Goal: Communication & Community: Answer question/provide support

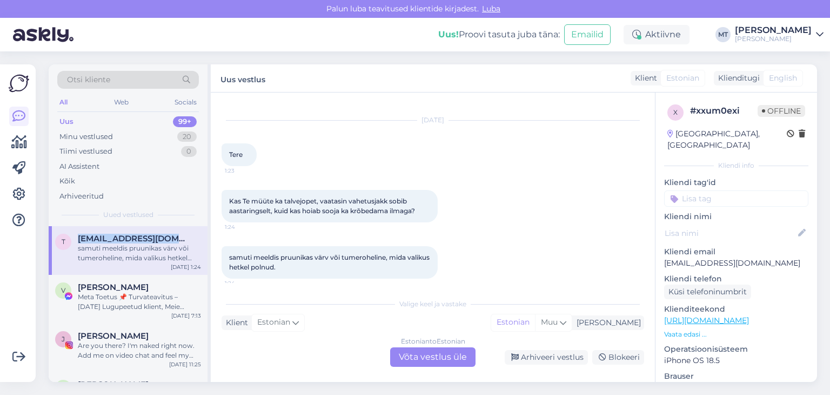
scroll to position [25, 0]
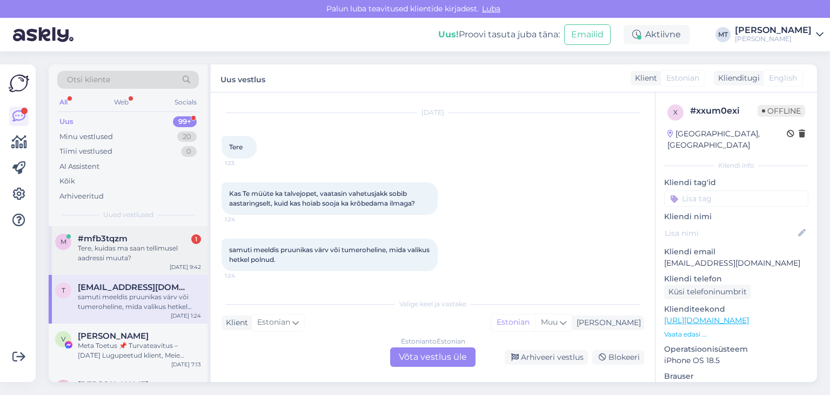
click at [114, 252] on div "Tere, kuidas ma saan tellimusel aadressi muuta?" at bounding box center [139, 252] width 123 height 19
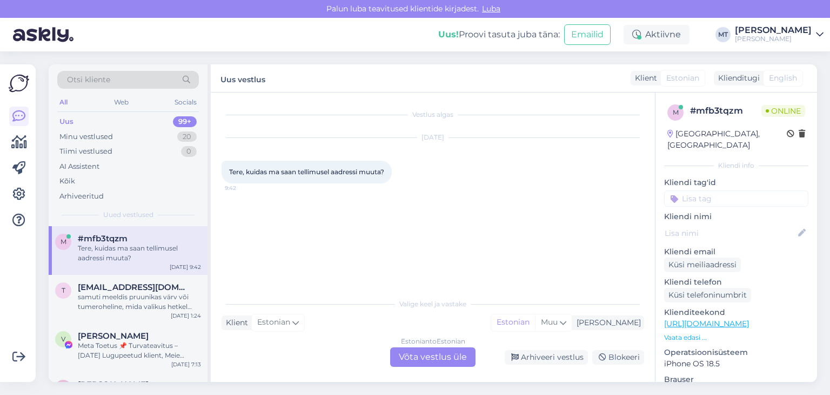
scroll to position [0, 0]
click at [461, 357] on div "Estonian to Estonian Võta vestlus üle" at bounding box center [432, 356] width 85 height 19
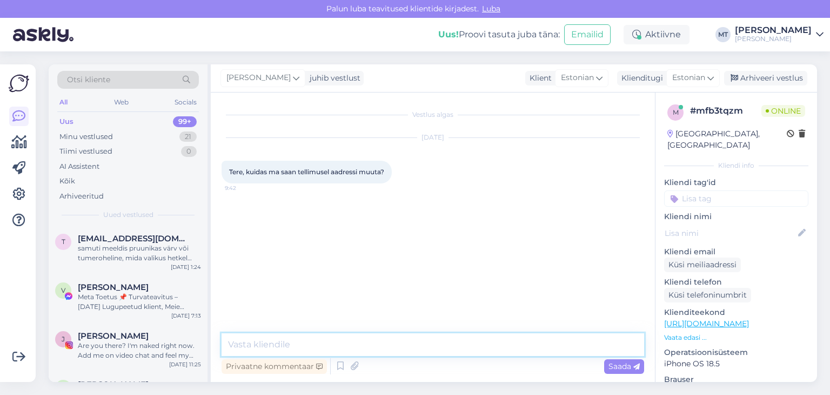
click at [446, 344] on textarea at bounding box center [433, 344] width 423 height 23
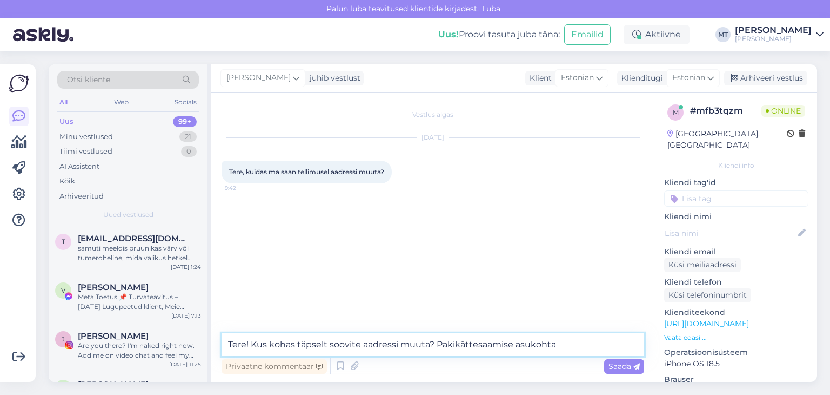
type textarea "Tere! Kus kohas täpselt soovite aadressi muuta? Pakikättesaamise asukohta?"
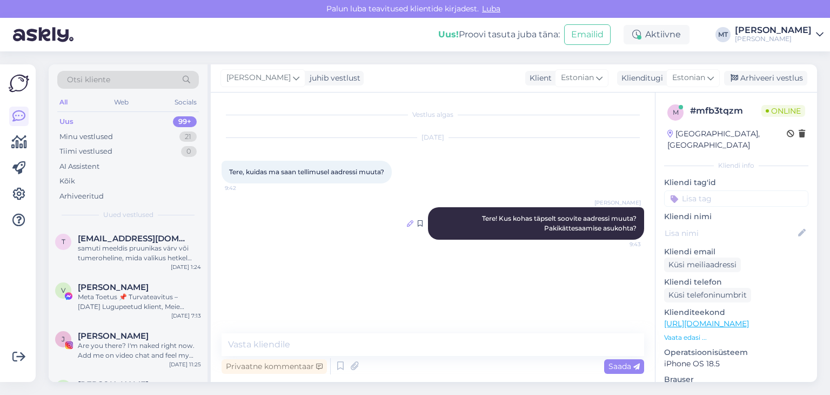
click at [409, 225] on icon at bounding box center [410, 223] width 6 height 6
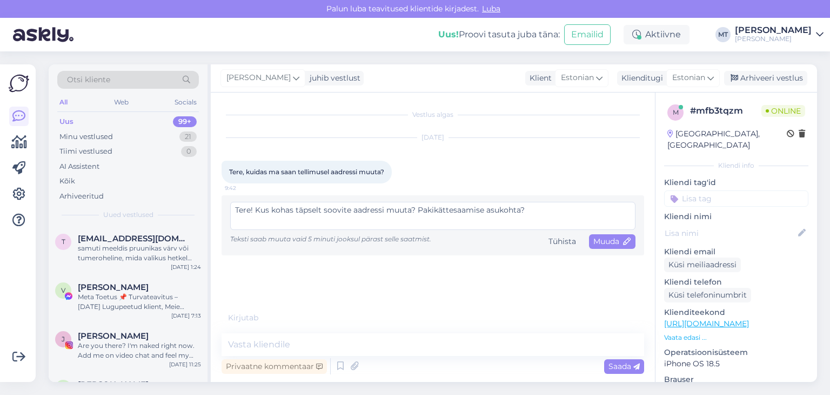
click at [433, 211] on textarea "Tere! Kus kohas täpselt soovite aadressi muuta? Pakikättesaamise asukohta?" at bounding box center [432, 216] width 405 height 28
type textarea "Tere! Kus kohas täpselt soovite aadressi muuta? Paki kättesaamise asukohta?"
click at [606, 245] on span "Muuda" at bounding box center [613, 241] width 38 height 10
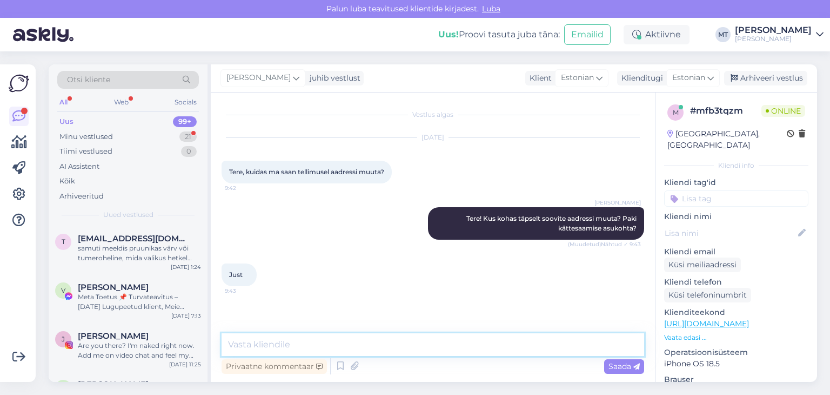
click at [280, 344] on textarea at bounding box center [433, 344] width 423 height 23
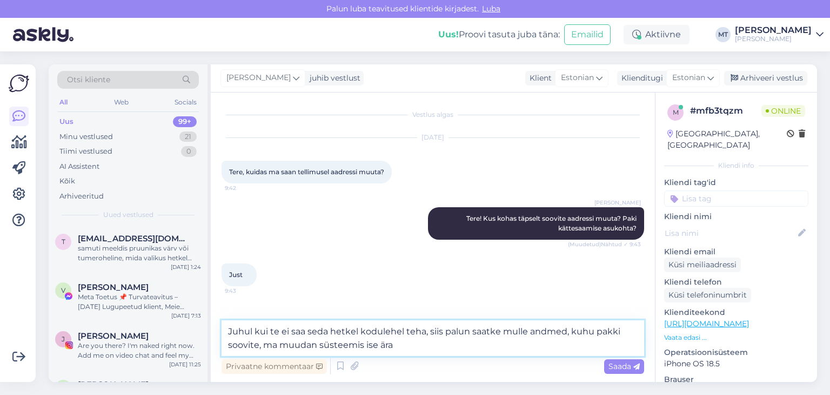
type textarea "Juhul kui te ei saa seda hetkel kodulehel teha, siis palun saatke mulle andmed,…"
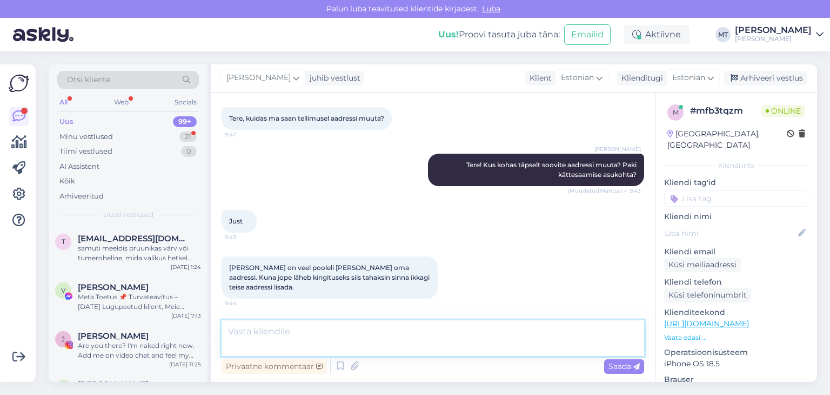
scroll to position [107, 0]
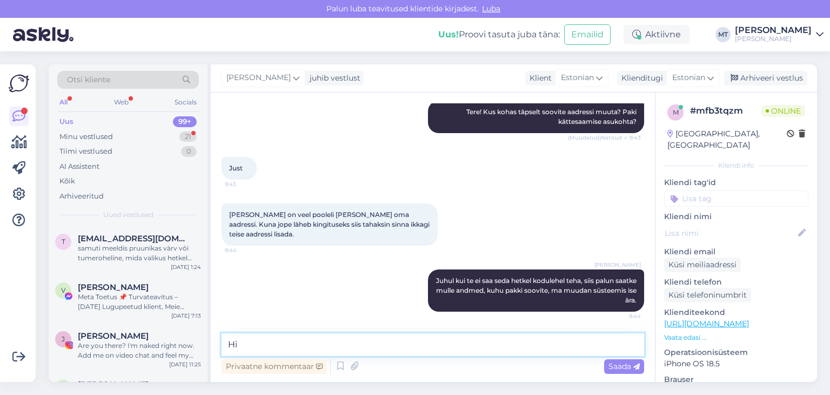
type textarea "H"
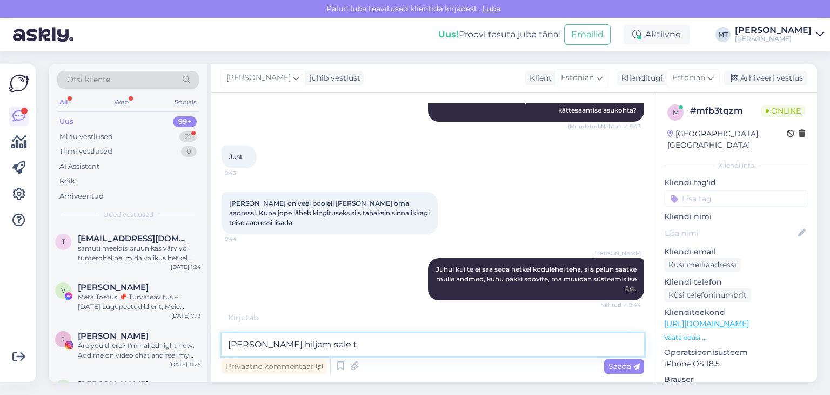
scroll to position [154, 0]
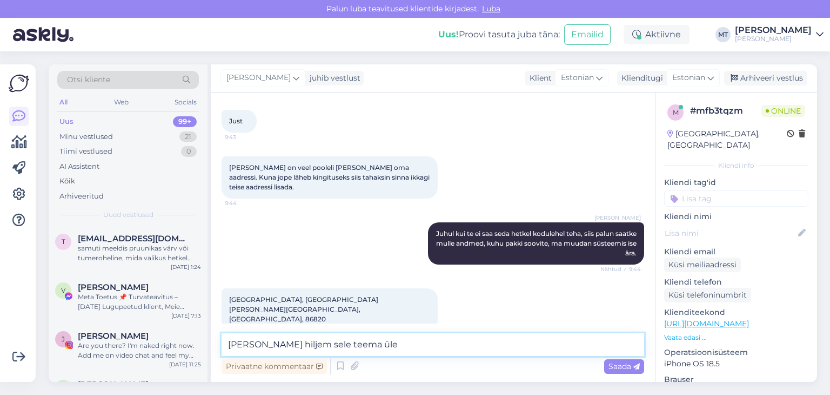
click at [301, 344] on textarea "[PERSON_NAME] hiljem sele teema üle" at bounding box center [433, 344] width 423 height 23
click at [361, 347] on textarea "[PERSON_NAME] hiljem selle teema üle" at bounding box center [433, 344] width 423 height 23
type textarea "[PERSON_NAME] hiljem selle teema üle meie IT toele, aga hetkel saan Teid ise ai…"
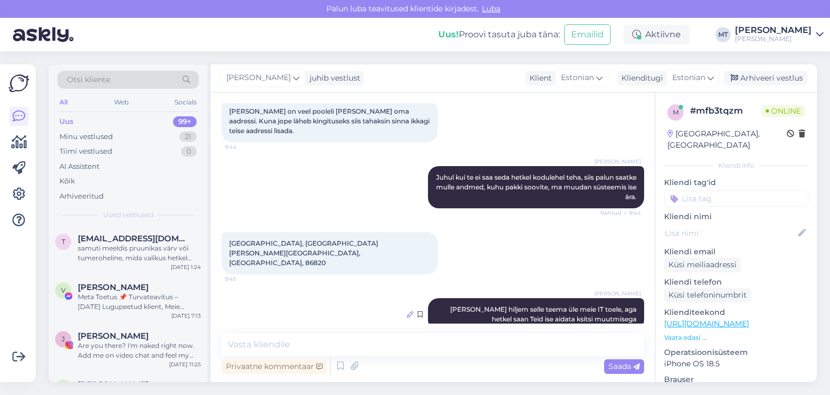
click at [407, 311] on icon at bounding box center [410, 314] width 6 height 6
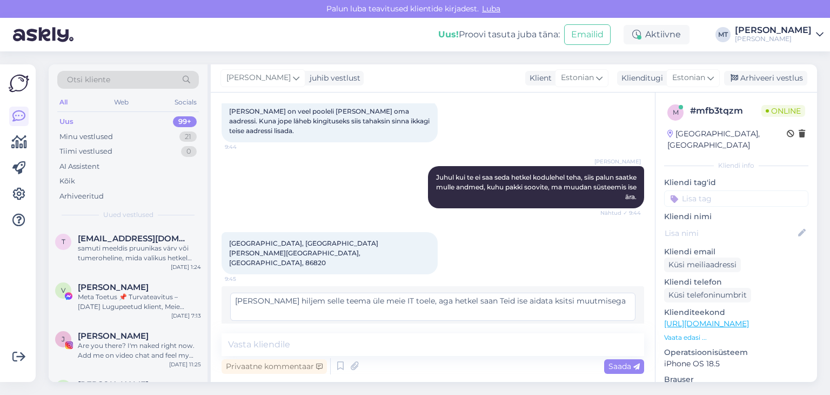
click at [521, 292] on textarea "[PERSON_NAME] hiljem selle teema üle meie IT toele, aga hetkel saan Teid ise ai…" at bounding box center [432, 306] width 405 height 28
type textarea "[PERSON_NAME] hiljem selle teema üle meie IT toele, aga hetkel saan Teid ise ai…"
click at [596, 327] on span "Muuda" at bounding box center [613, 332] width 38 height 10
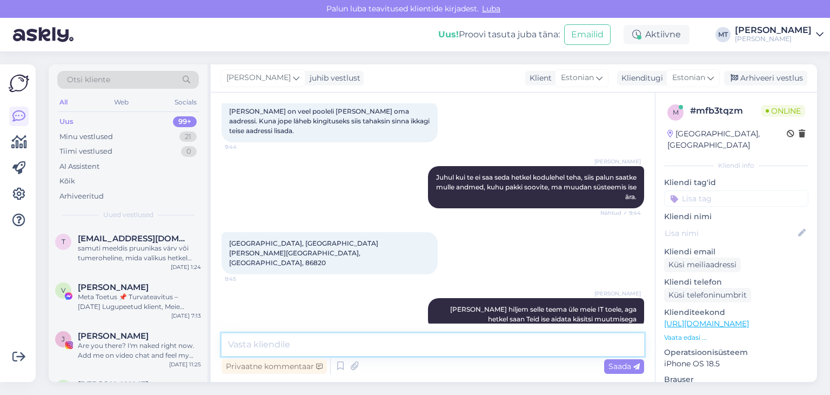
click at [277, 345] on textarea at bounding box center [433, 344] width 423 height 23
type textarea "Kuidas on [PERSON_NAME], et saaksin tellimust jälgida"
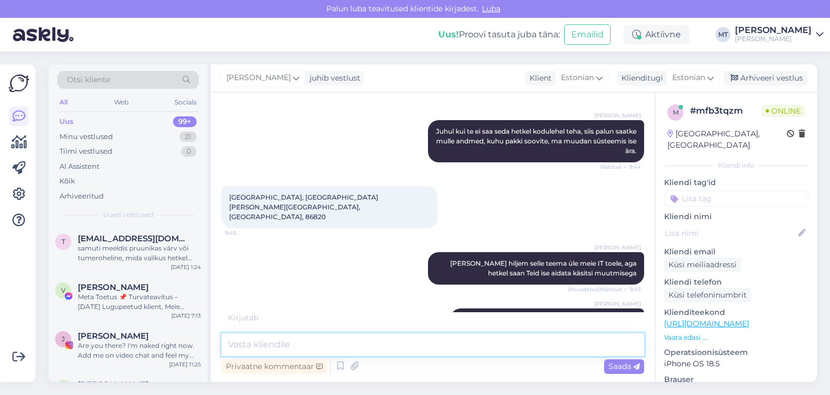
click at [238, 348] on textarea at bounding box center [433, 344] width 423 height 23
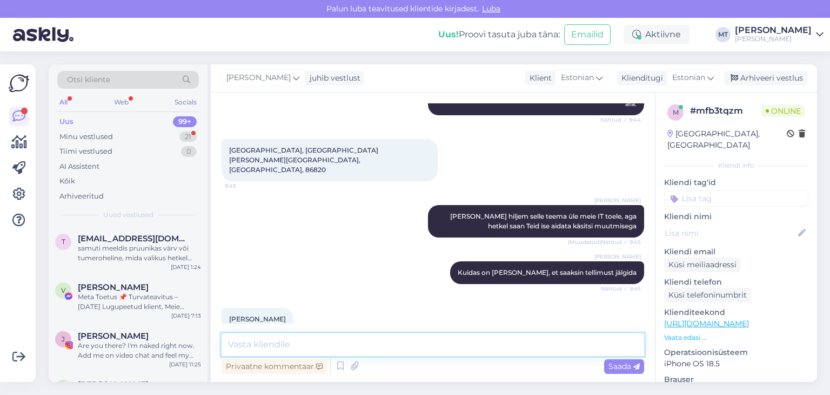
click at [243, 338] on textarea at bounding box center [433, 344] width 423 height 23
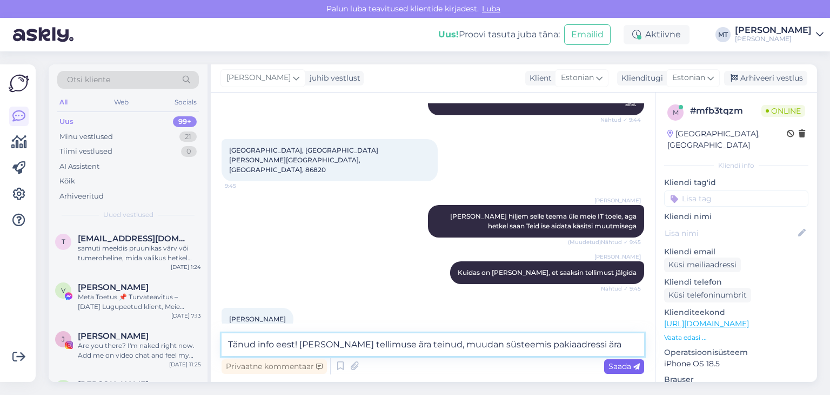
type textarea "Tänud info eest! [PERSON_NAME] tellimuse ära teinud, muudan süsteemis pakiaadre…"
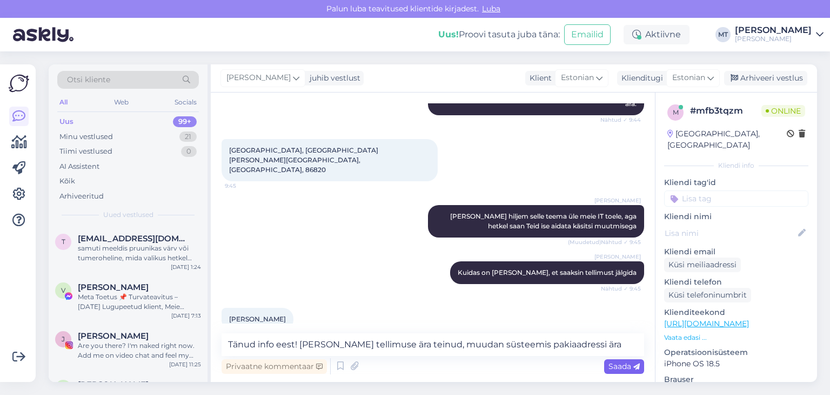
click at [616, 364] on span "Saada" at bounding box center [624, 366] width 31 height 10
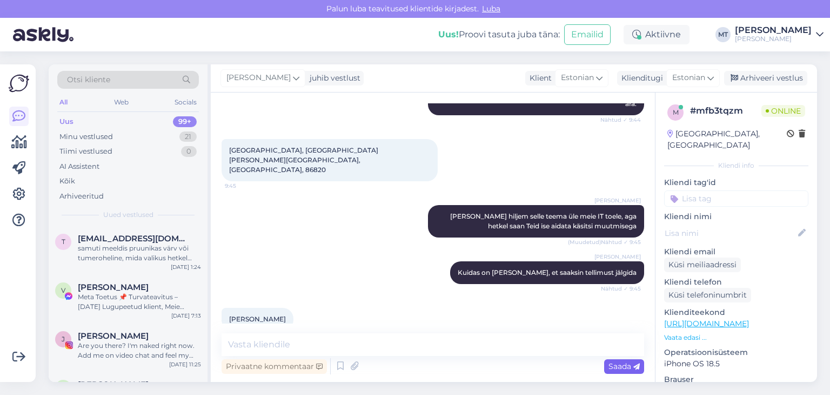
scroll to position [359, 0]
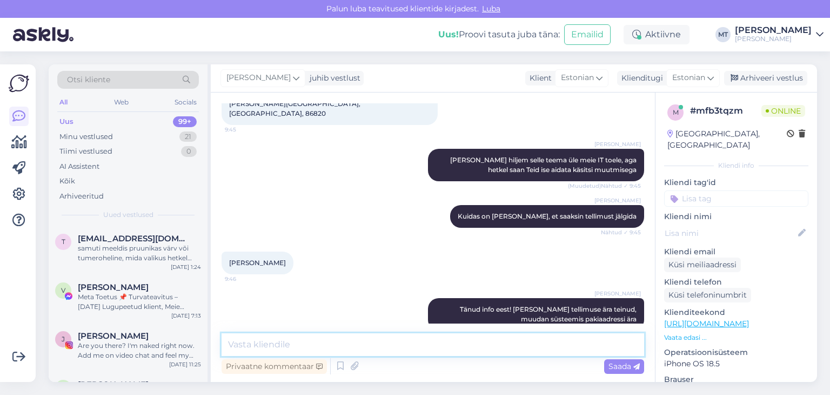
click at [252, 341] on textarea at bounding box center [433, 344] width 423 height 23
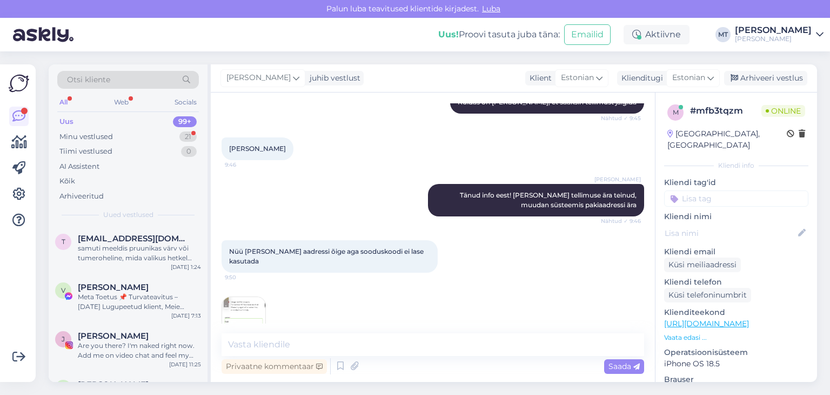
click at [253, 297] on img at bounding box center [243, 318] width 43 height 43
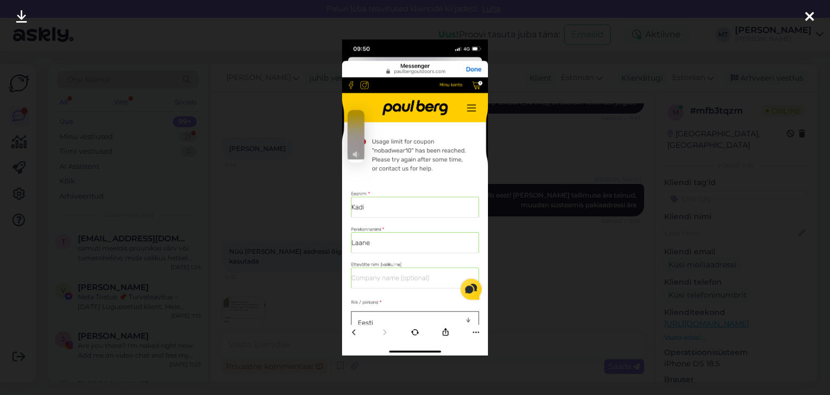
click at [807, 18] on icon at bounding box center [810, 17] width 9 height 14
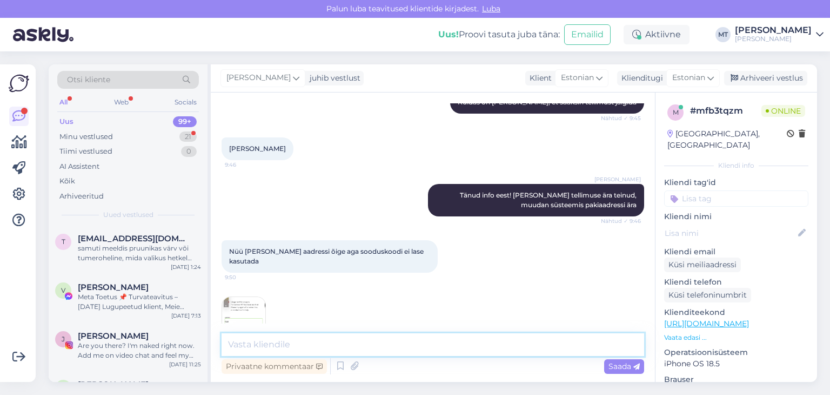
drag, startPoint x: 281, startPoint y: 348, endPoint x: 288, endPoint y: 338, distance: 11.3
click at [281, 347] on textarea at bounding box center [433, 344] width 423 height 23
type textarea "Kas Teil on kinkekaardi kood, või meie sooduskood?"
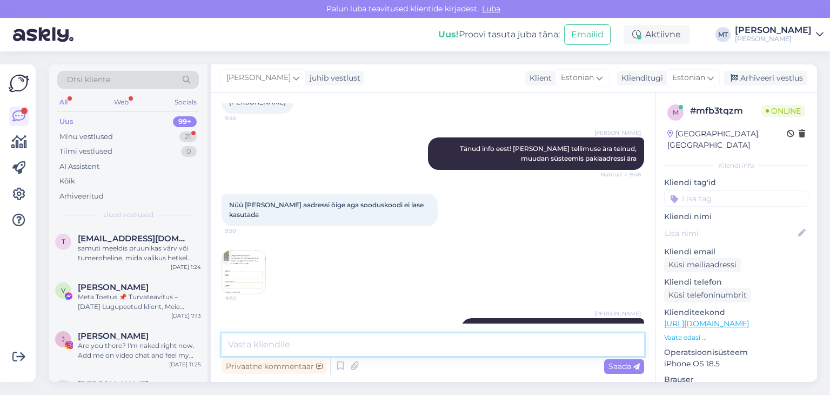
scroll to position [566, 0]
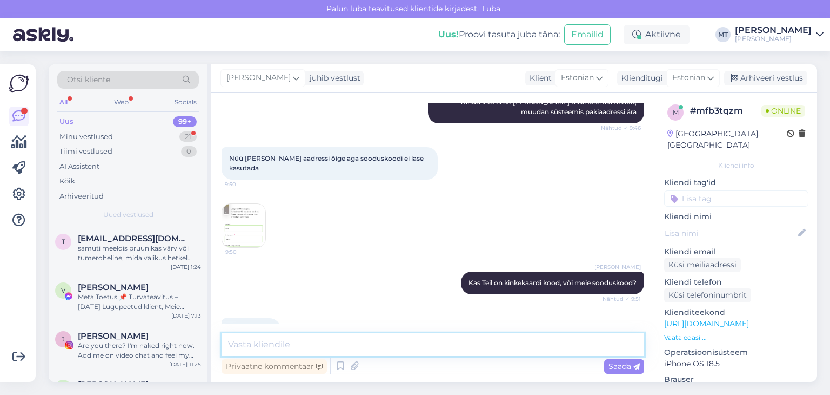
click at [262, 342] on textarea at bounding box center [433, 344] width 423 height 23
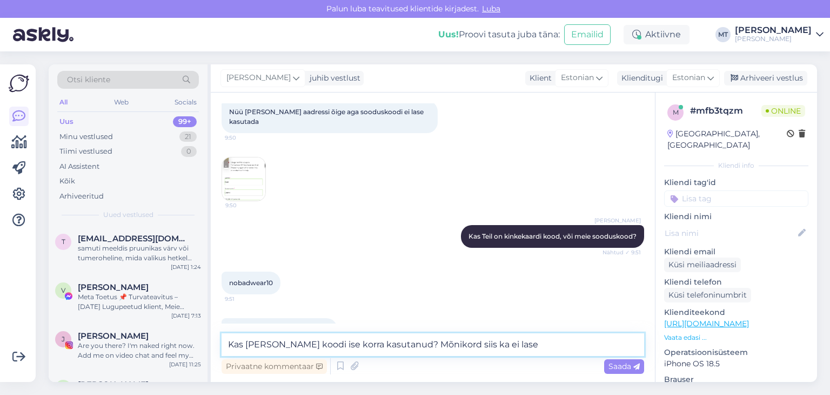
type textarea "Kas [PERSON_NAME] koodi ise korra kasutanud? Mõnikord siis ka ei lase."
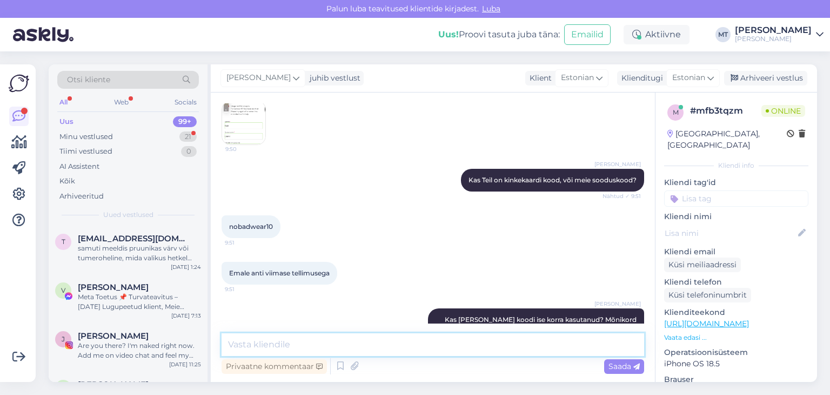
scroll to position [715, 0]
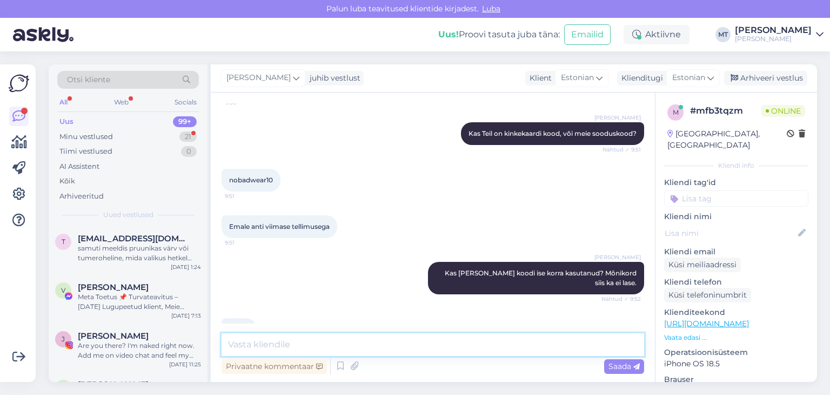
click at [262, 347] on textarea at bounding box center [433, 344] width 423 height 23
type textarea "S"
type textarea "I"
type textarea "Siis peaks ikka toimima."
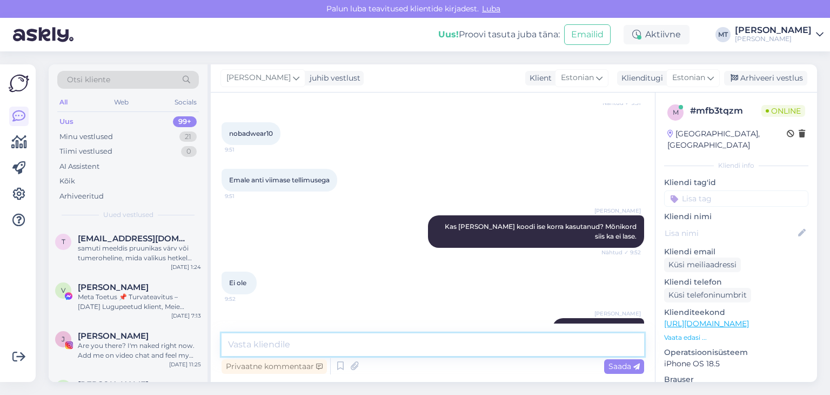
click at [260, 340] on textarea at bounding box center [433, 344] width 423 height 23
click at [260, 339] on textarea "Kui see ikkagi ei tööta, siis ma vaatan, kas leian Teile teise koodi." at bounding box center [433, 344] width 423 height 23
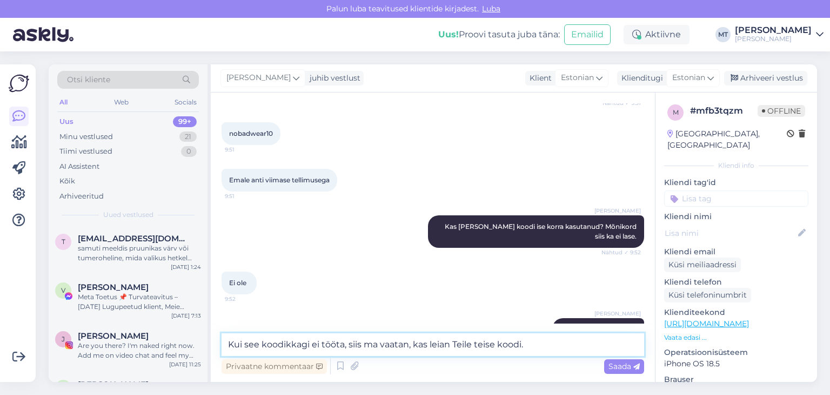
type textarea "Kui see kood ikkagi ei tööta, siis ma vaatan, kas leian Teile teise koodi."
click at [547, 348] on textarea "Kui see kood ikkagi ei tööta, siis ma vaatan, kas leian Teile teise koodi." at bounding box center [433, 344] width 423 height 23
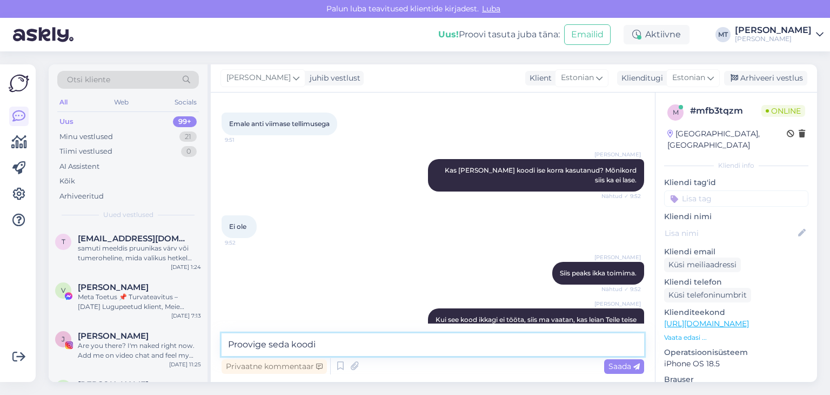
scroll to position [874, 0]
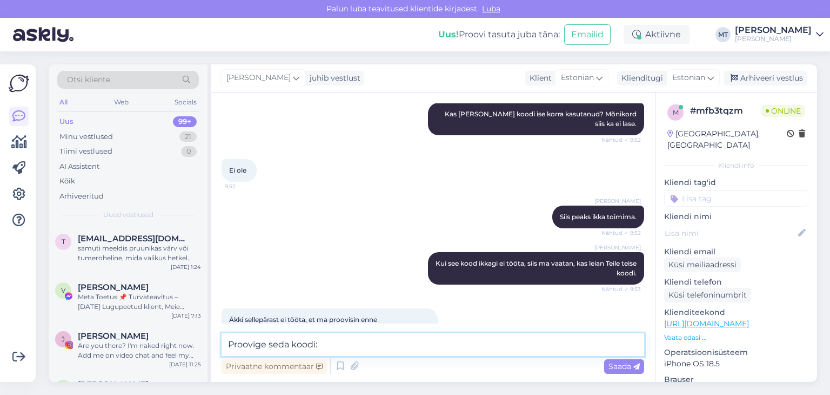
paste textarea "Select PBahven10 pbahven10"
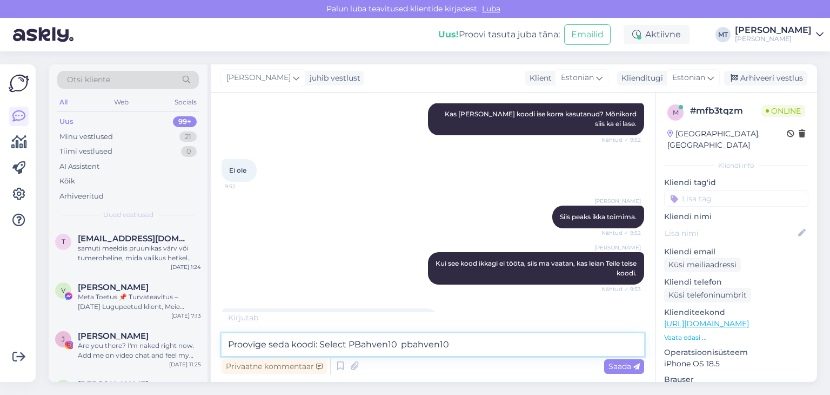
drag, startPoint x: 409, startPoint y: 341, endPoint x: 322, endPoint y: 341, distance: 87.6
click at [322, 341] on textarea "Proovige seda koodi: Select PBahven10 pbahven10" at bounding box center [433, 344] width 423 height 23
click at [229, 345] on textarea "Proovige seda koodi: pbahven10" at bounding box center [433, 344] width 423 height 23
type textarea "Võib [PERSON_NAME]. Proovige seda koodi: pbahven10"
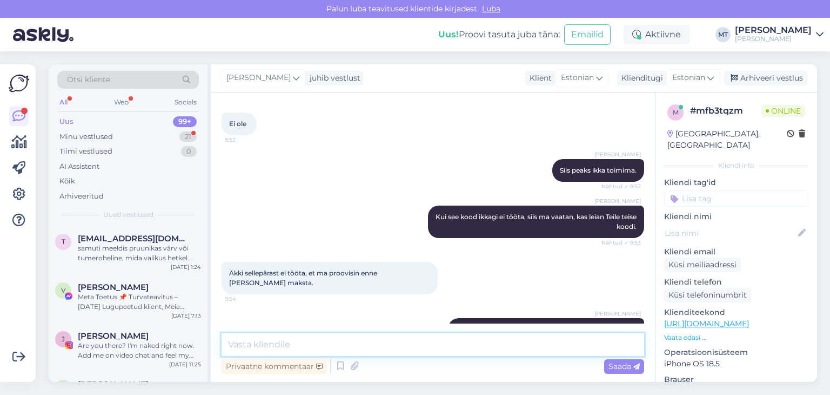
scroll to position [967, 0]
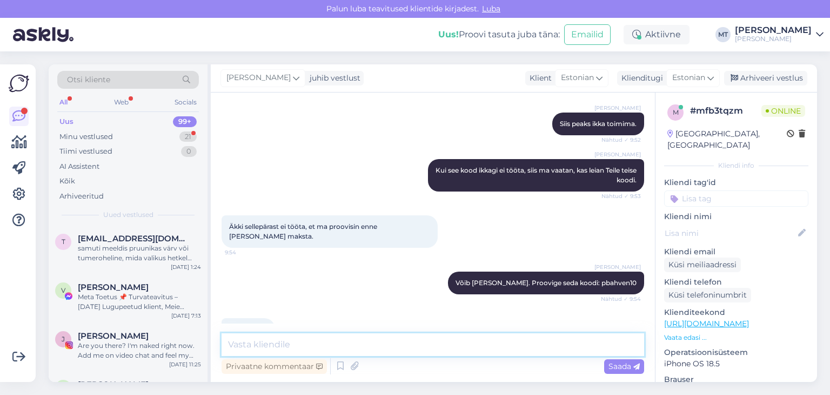
click at [262, 342] on textarea at bounding box center [433, 344] width 423 height 23
click at [255, 346] on textarea at bounding box center [433, 344] width 423 height 23
click at [260, 343] on textarea at bounding box center [433, 344] width 423 height 23
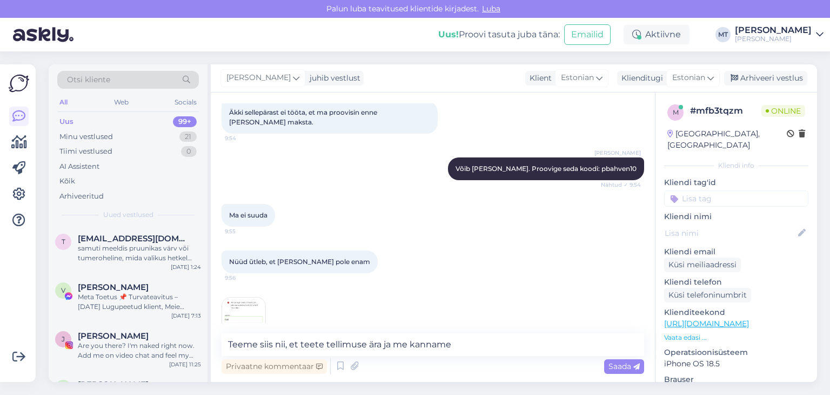
click at [247, 297] on img at bounding box center [243, 318] width 43 height 43
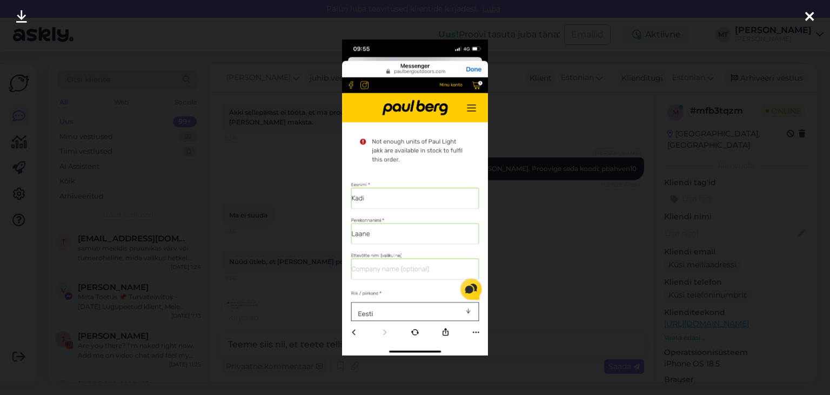
drag, startPoint x: 813, startPoint y: 14, endPoint x: 800, endPoint y: 22, distance: 15.6
click at [813, 14] on icon at bounding box center [810, 17] width 9 height 14
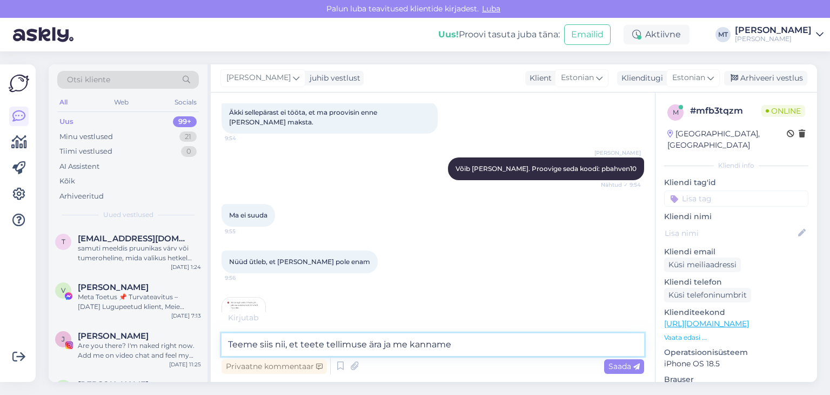
click at [462, 343] on textarea "Teeme siis nii, et teete tellimuse ära ja me kanname" at bounding box center [433, 344] width 423 height 23
type textarea "Teeme siis nii, et teete tellimuse ära ja me kanname soodustuse summa ulatuses …"
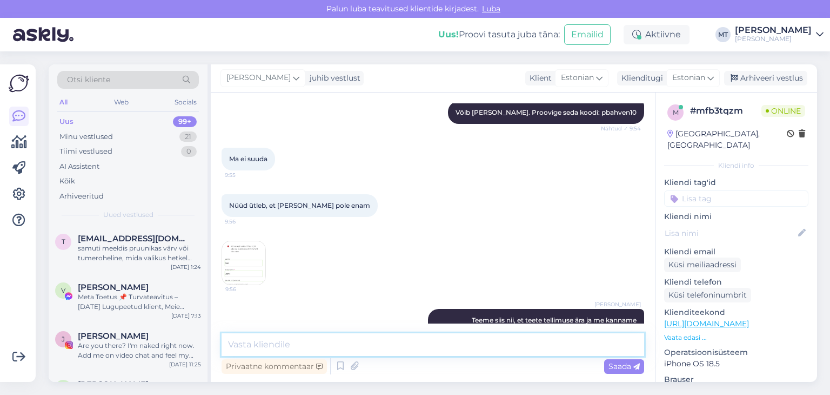
click at [256, 344] on textarea at bounding box center [433, 344] width 423 height 23
click at [264, 344] on textarea at bounding box center [433, 344] width 423 height 23
type textarea "[PERSON_NAME], mis jope vastu huvi oli?"
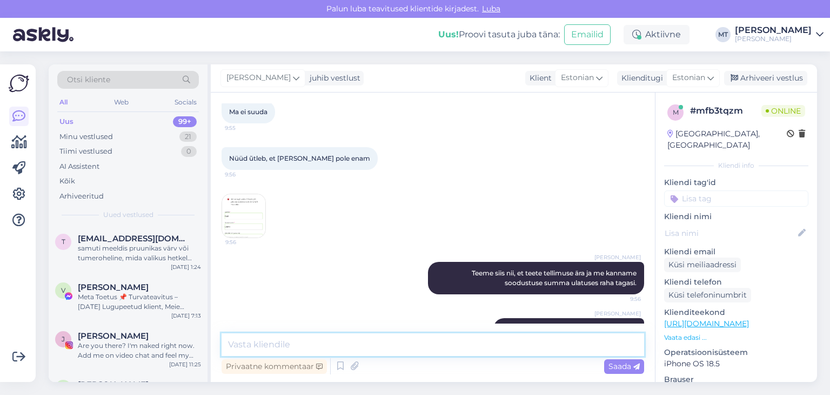
click at [242, 346] on textarea at bounding box center [433, 344] width 423 height 23
type textarea "Kohe vaatan süsteemist"
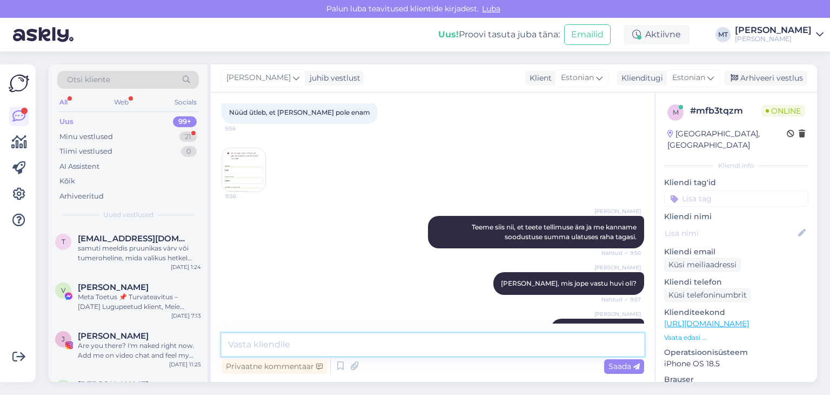
scroll to position [1278, 0]
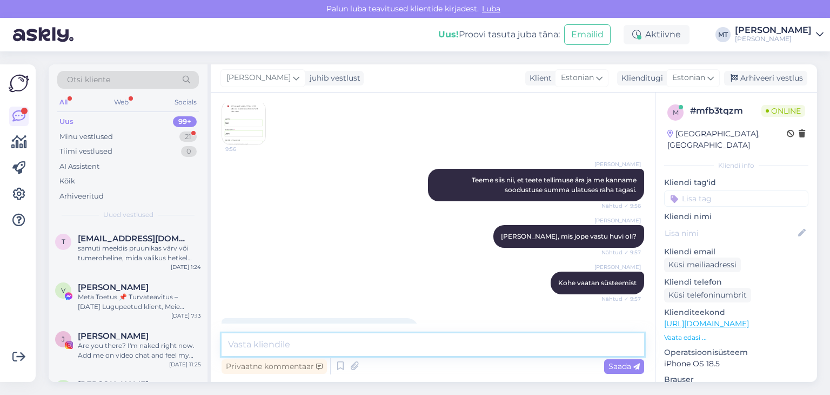
click at [257, 343] on textarea at bounding box center [433, 344] width 423 height 23
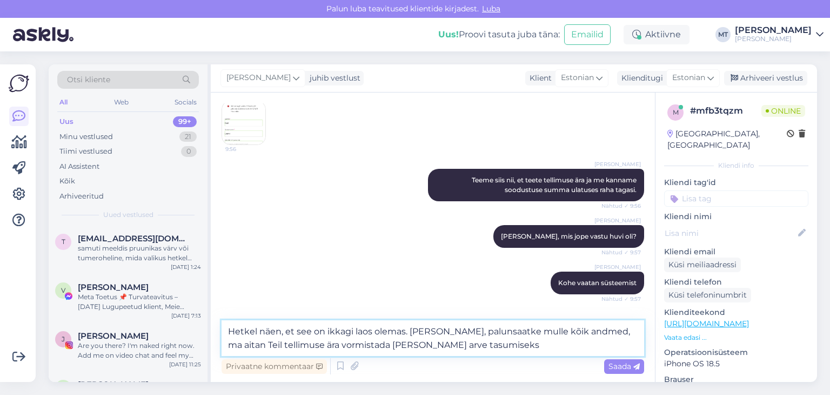
type textarea "Hetkel näen, et see on ikkagi laos olemas. [PERSON_NAME], palunsaatke mulle kõi…"
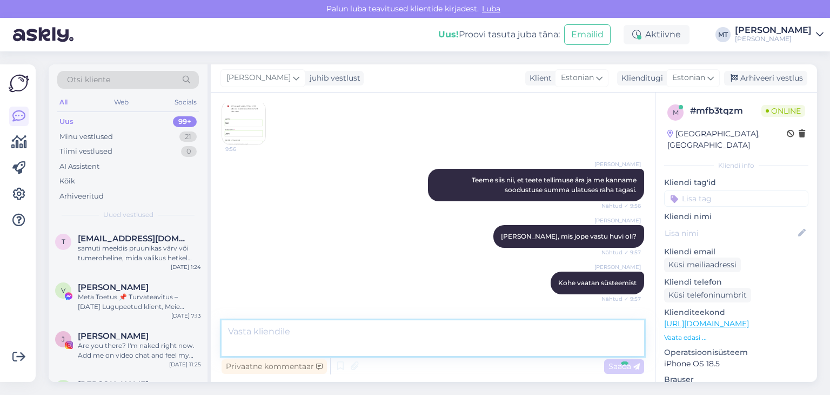
scroll to position [1343, 0]
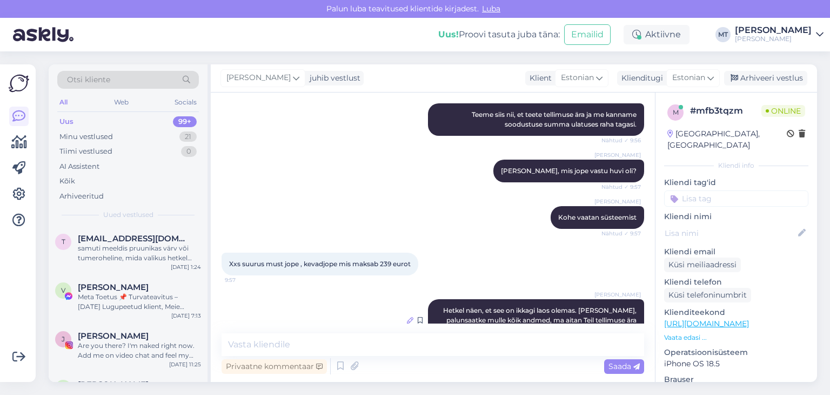
click at [407, 317] on icon at bounding box center [410, 320] width 6 height 6
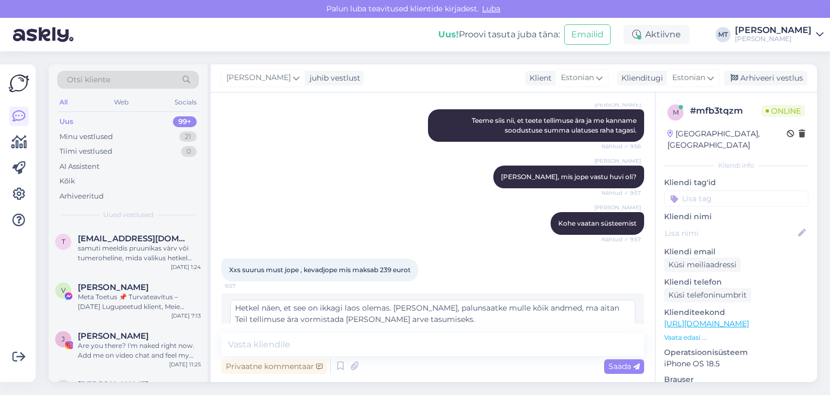
click at [458, 300] on textarea "Hetkel näen, et see on ikkagi laos olemas. [PERSON_NAME], palunsaatke mulle kõi…" at bounding box center [432, 314] width 405 height 28
type textarea "Hetkel näen, et see on ikkagi laos olemas. [PERSON_NAME], palun saatke mulle kõ…"
click at [594, 334] on span "Muuda" at bounding box center [613, 339] width 38 height 10
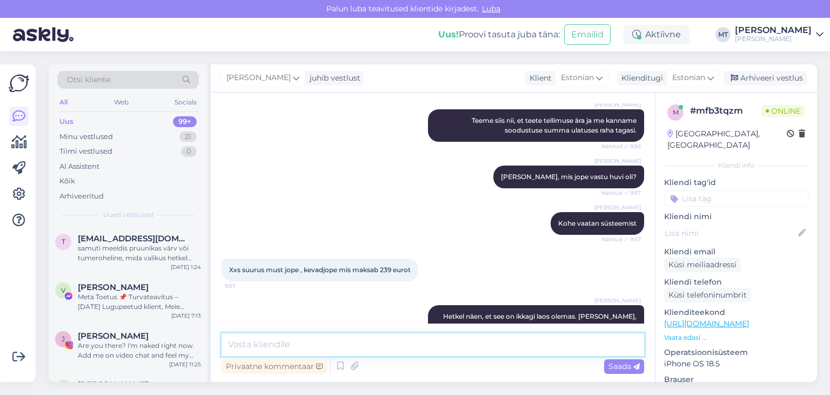
click at [374, 348] on textarea at bounding box center [433, 344] width 423 height 23
click at [285, 345] on textarea at bounding box center [433, 344] width 423 height 23
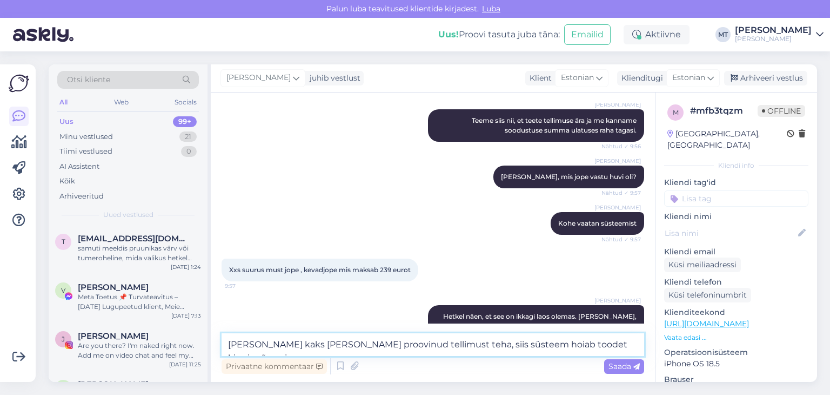
type textarea "[PERSON_NAME] kaks [PERSON_NAME] proovinud tellimust teha, siis süsteem hoiab t…"
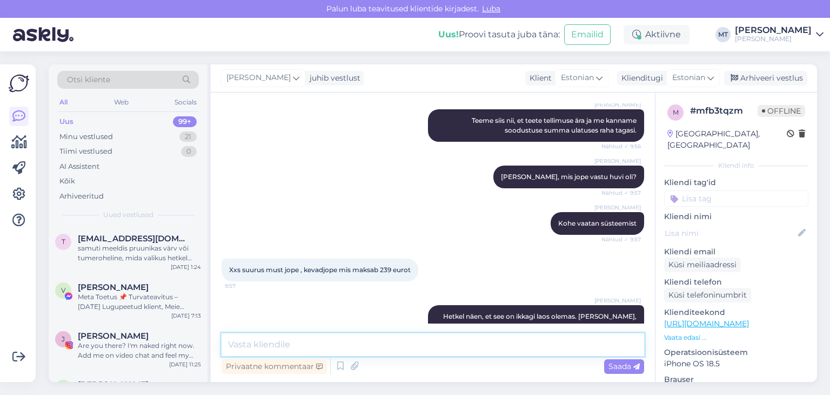
scroll to position [1399, 0]
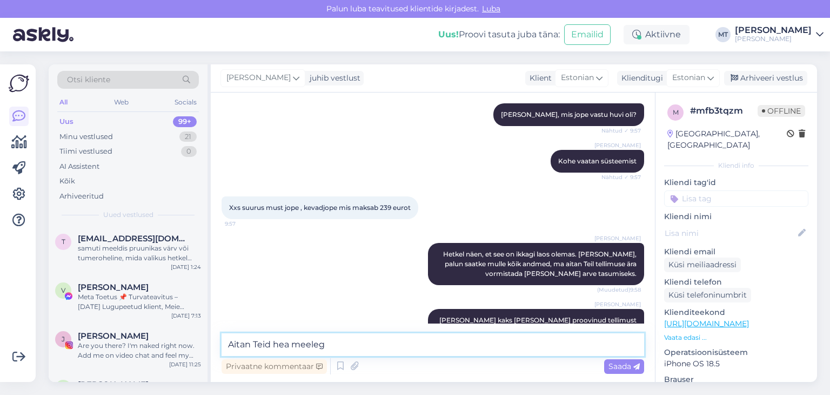
type textarea "Aitan Teid hea meelega"
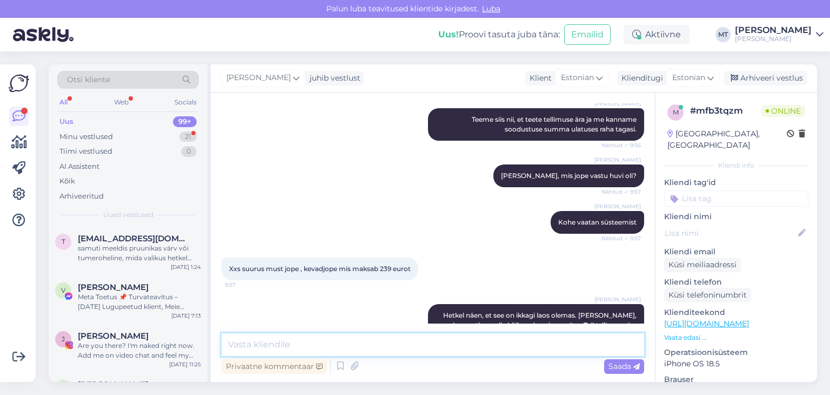
scroll to position [1539, 0]
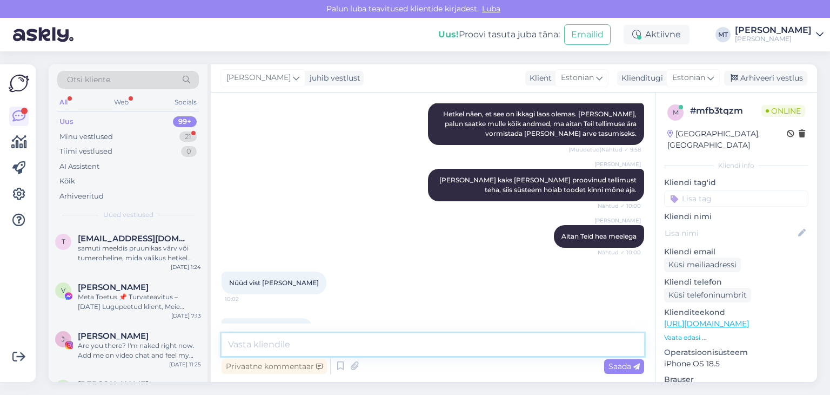
click at [280, 343] on textarea at bounding box center [433, 344] width 423 height 23
click at [227, 345] on textarea "Vaatan kohe üle. A" at bounding box center [433, 344] width 423 height 23
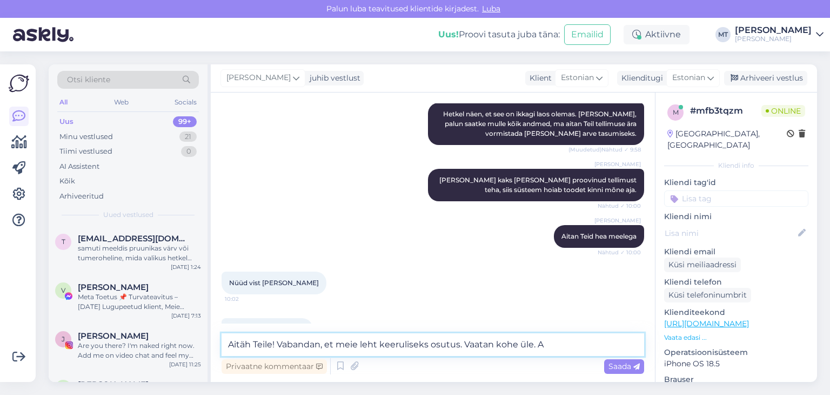
drag, startPoint x: 462, startPoint y: 344, endPoint x: 361, endPoint y: 345, distance: 101.1
click at [361, 345] on textarea "Aitäh Teile! Vabandan, et meie leht keeruliseks osutus. Vaatan kohe üle. A" at bounding box center [433, 344] width 423 height 23
click at [614, 342] on textarea "Aitäh Teile! Vabandan, et meie lehelt tellimine ebamugavaks osutus. Vaatan kohe…" at bounding box center [433, 344] width 423 height 23
type textarea "Aitäh Teile! Vabandan, et meie lehelt tellimine ebamugavaks osutus. Vaatan kohe…"
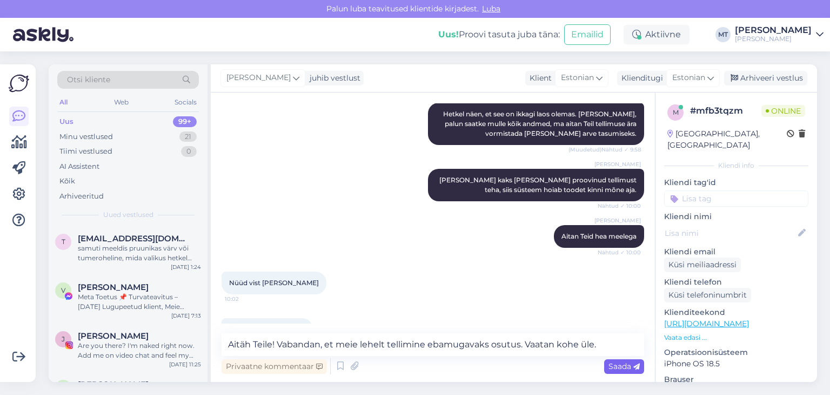
click at [622, 366] on span "Saada" at bounding box center [624, 366] width 31 height 10
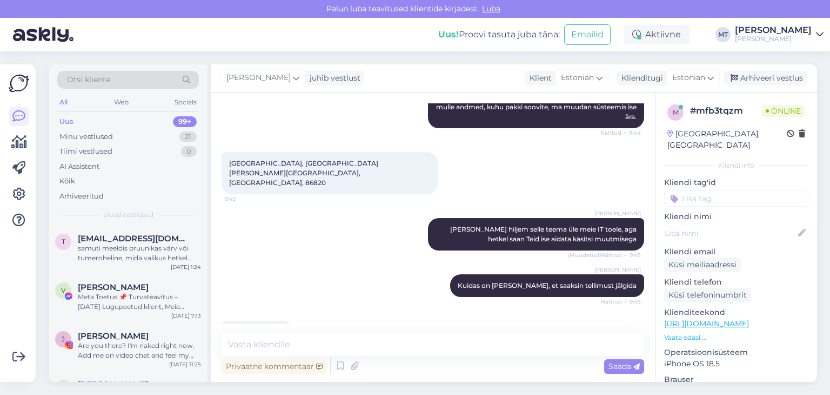
scroll to position [190, 0]
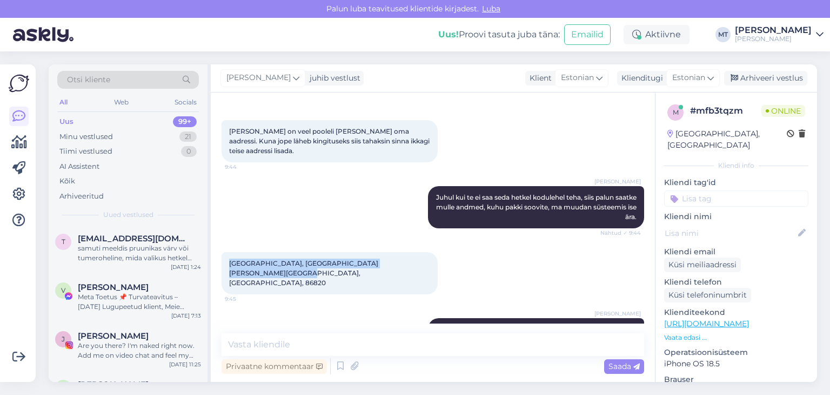
drag, startPoint x: 417, startPoint y: 265, endPoint x: 223, endPoint y: 269, distance: 194.1
click at [223, 269] on div "[GEOGRAPHIC_DATA], [GEOGRAPHIC_DATA][PERSON_NAME][GEOGRAPHIC_DATA], [GEOGRAPHIC…" at bounding box center [330, 273] width 216 height 42
copy span "[GEOGRAPHIC_DATA], [GEOGRAPHIC_DATA][PERSON_NAME][GEOGRAPHIC_DATA], [GEOGRAPHIC…"
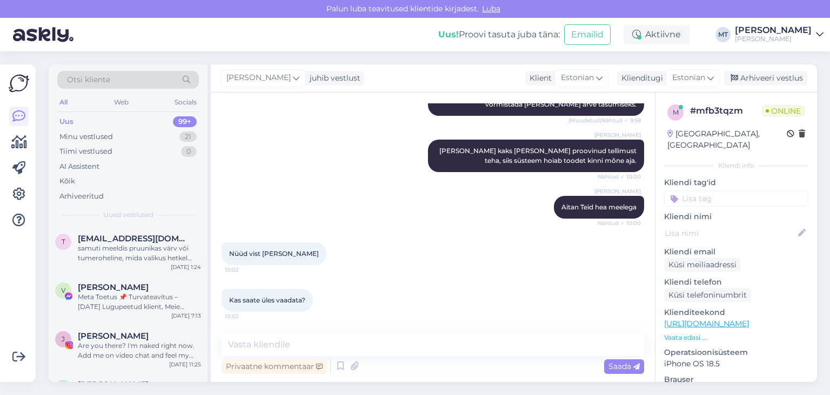
scroll to position [1595, 0]
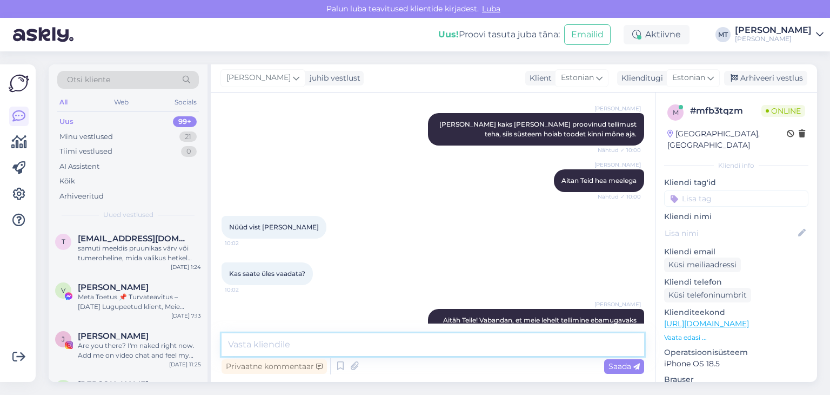
click at [277, 347] on textarea at bounding box center [433, 344] width 423 height 23
paste textarea "[GEOGRAPHIC_DATA], [GEOGRAPHIC_DATA][PERSON_NAME][GEOGRAPHIC_DATA], [GEOGRAPHIC…"
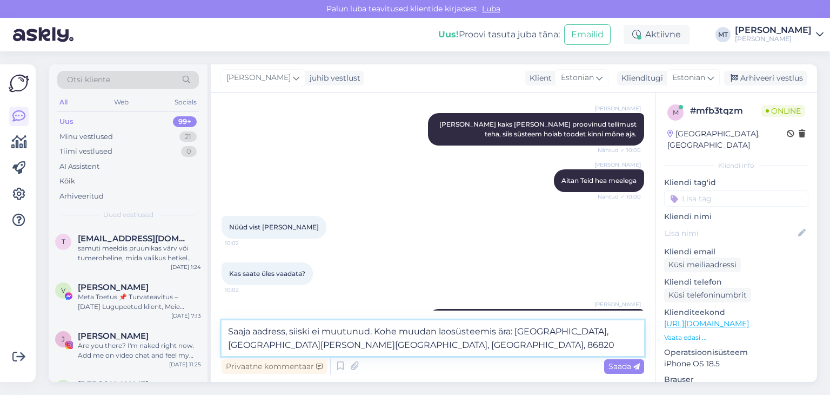
type textarea "Saaja aadress, siiski ei muutunud. Kohe muudan laosüsteemis ära: [GEOGRAPHIC_DA…"
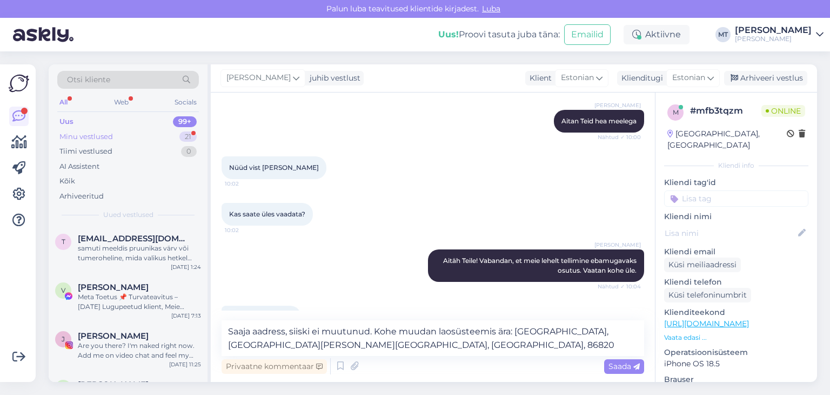
click at [99, 137] on div "Minu vestlused" at bounding box center [86, 136] width 54 height 11
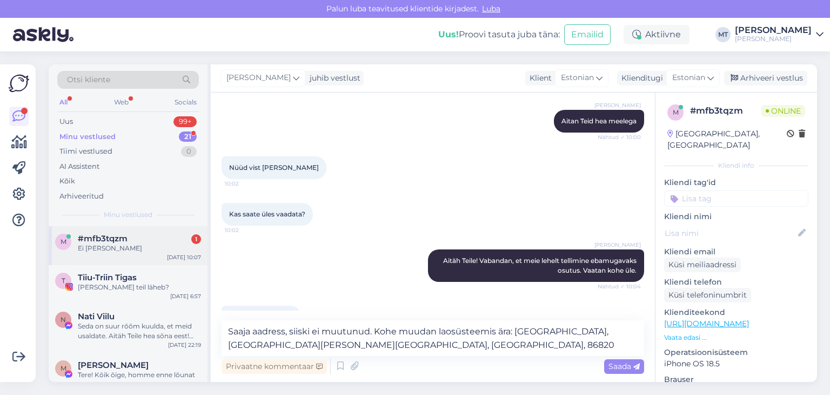
click at [95, 248] on div "Ei [PERSON_NAME]" at bounding box center [139, 248] width 123 height 10
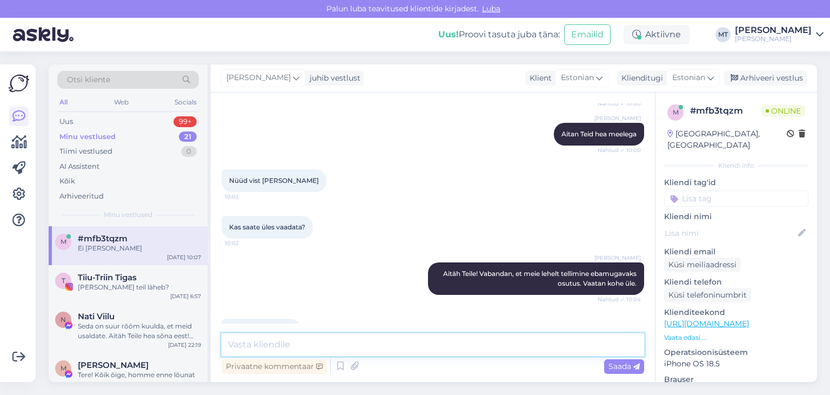
click at [266, 345] on textarea at bounding box center [433, 344] width 423 height 23
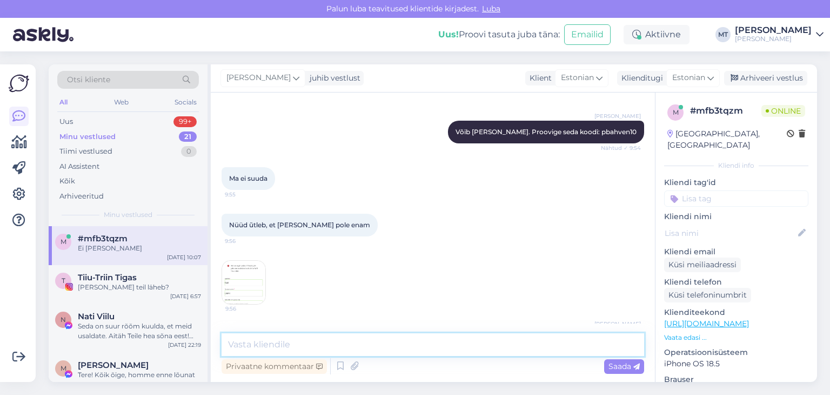
scroll to position [1371, 0]
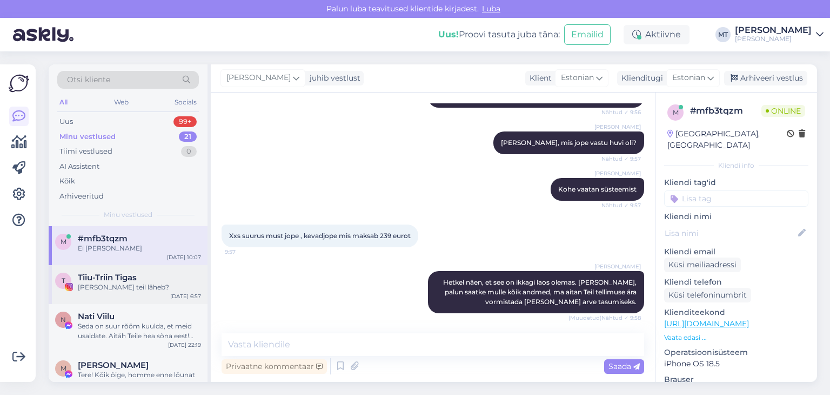
drag, startPoint x: 121, startPoint y: 246, endPoint x: 125, endPoint y: 265, distance: 19.4
click at [121, 245] on div "Ei [PERSON_NAME]" at bounding box center [139, 248] width 123 height 10
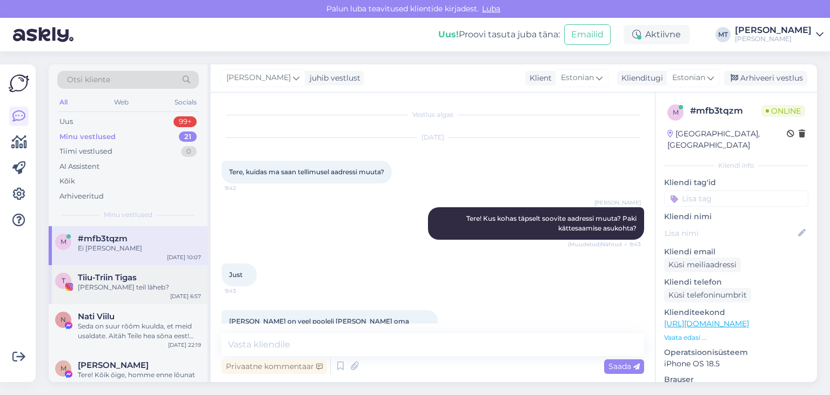
click at [128, 284] on div "[PERSON_NAME] teil läheb?" at bounding box center [139, 287] width 123 height 10
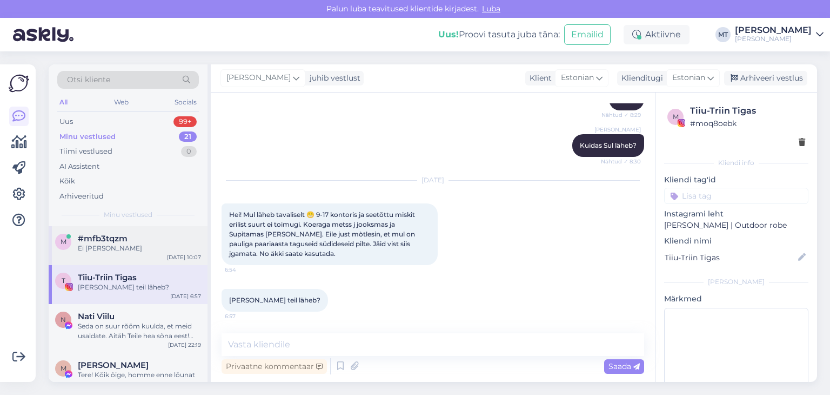
click at [117, 244] on div "Ei [PERSON_NAME]" at bounding box center [139, 248] width 123 height 10
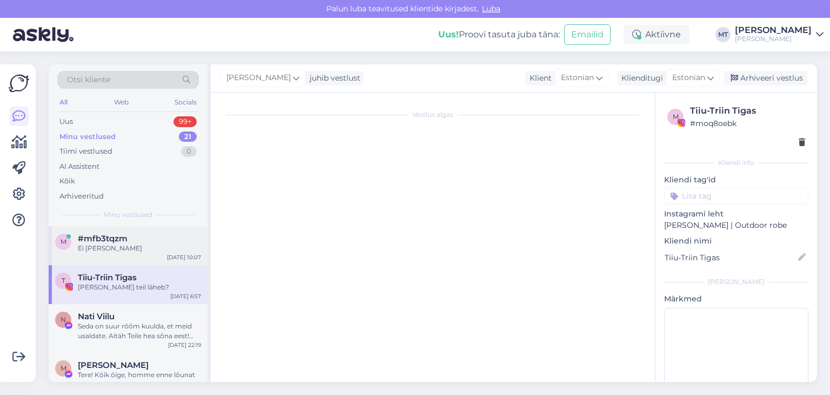
scroll to position [1641, 0]
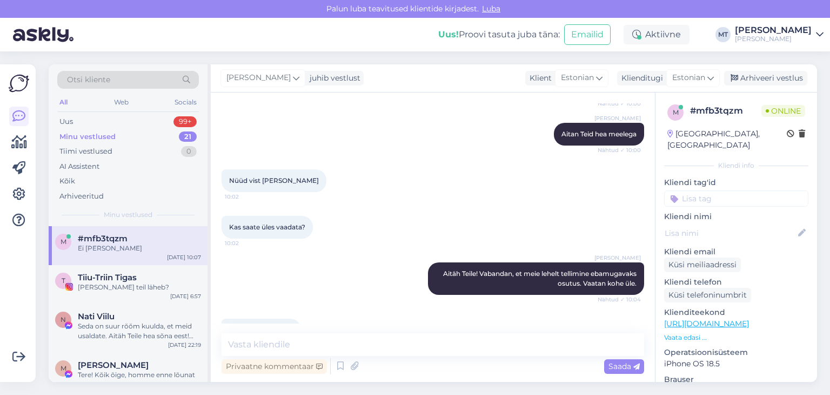
click at [98, 133] on div "Minu vestlused" at bounding box center [87, 136] width 56 height 11
click at [108, 236] on span "#mfb3tqzm" at bounding box center [103, 239] width 50 height 10
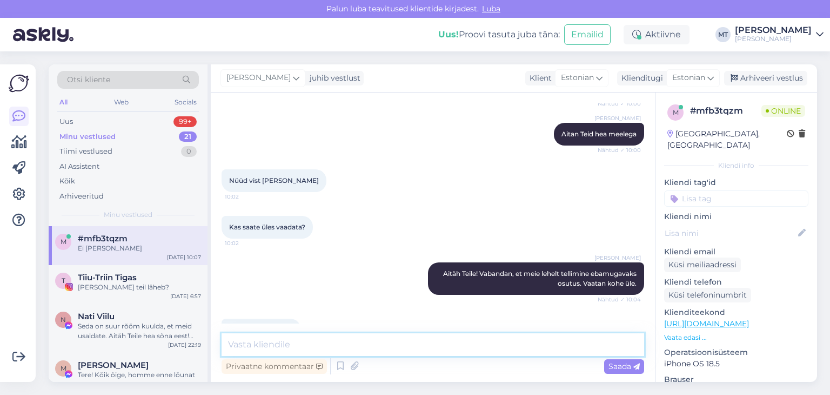
click at [243, 348] on textarea at bounding box center [433, 344] width 423 height 23
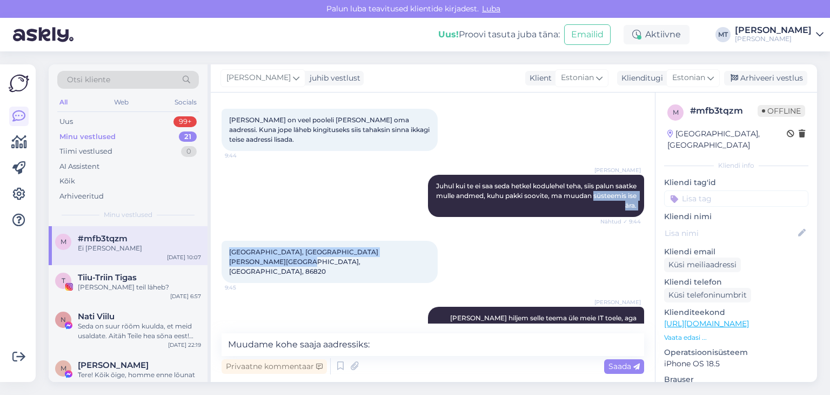
scroll to position [182, 0]
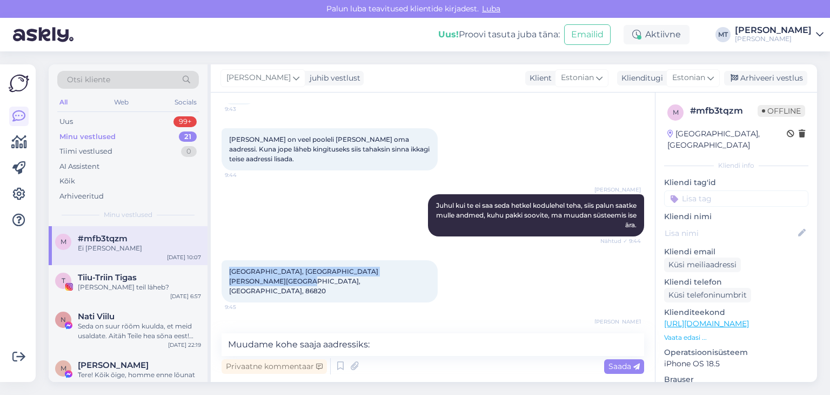
drag, startPoint x: 417, startPoint y: 221, endPoint x: 227, endPoint y: 269, distance: 197.0
click at [227, 269] on div "[GEOGRAPHIC_DATA], [GEOGRAPHIC_DATA][PERSON_NAME][GEOGRAPHIC_DATA], [GEOGRAPHIC…" at bounding box center [330, 281] width 216 height 42
copy span "[GEOGRAPHIC_DATA], [GEOGRAPHIC_DATA][PERSON_NAME][GEOGRAPHIC_DATA], [GEOGRAPHIC…"
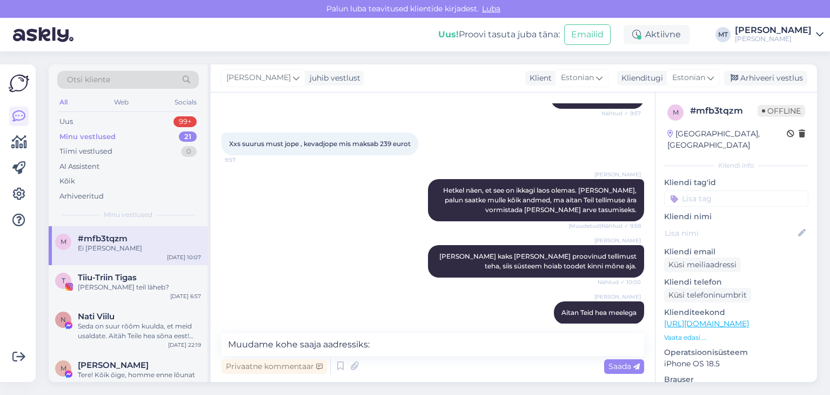
scroll to position [1533, 0]
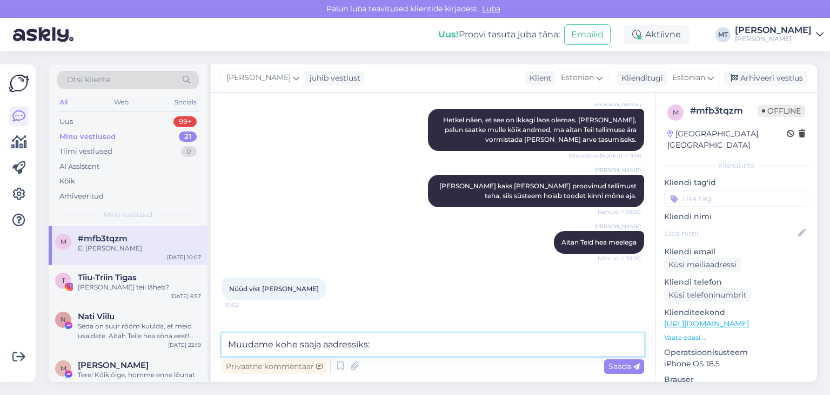
click at [386, 345] on textarea "Muudame kohe saaja aadressiks:" at bounding box center [433, 344] width 423 height 23
paste textarea "[GEOGRAPHIC_DATA], [GEOGRAPHIC_DATA][PERSON_NAME][GEOGRAPHIC_DATA], [GEOGRAPHIC…"
type textarea "Muudame kohe saaja aadressiks: [GEOGRAPHIC_DATA], [GEOGRAPHIC_DATA][PERSON_NAME…"
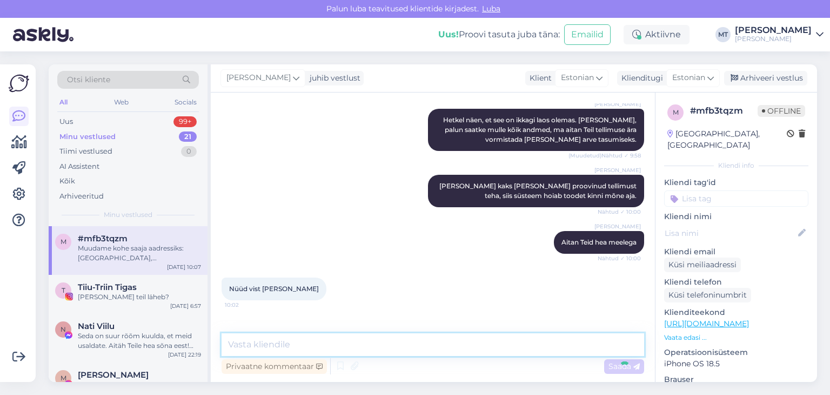
scroll to position [1698, 0]
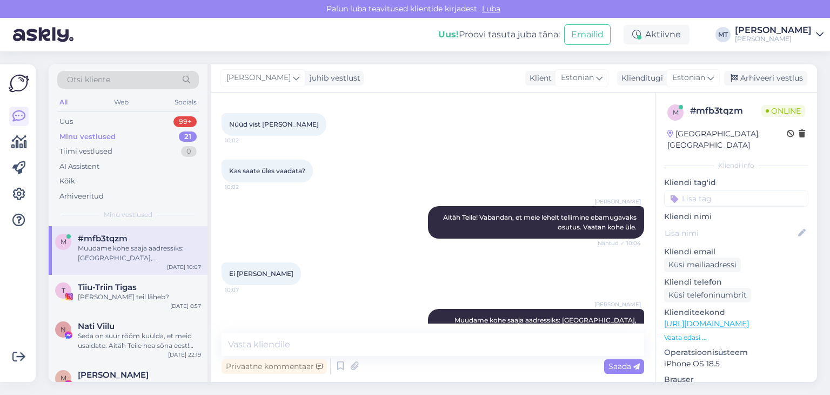
click at [175, 242] on div "#mfb3tqzm" at bounding box center [139, 239] width 123 height 10
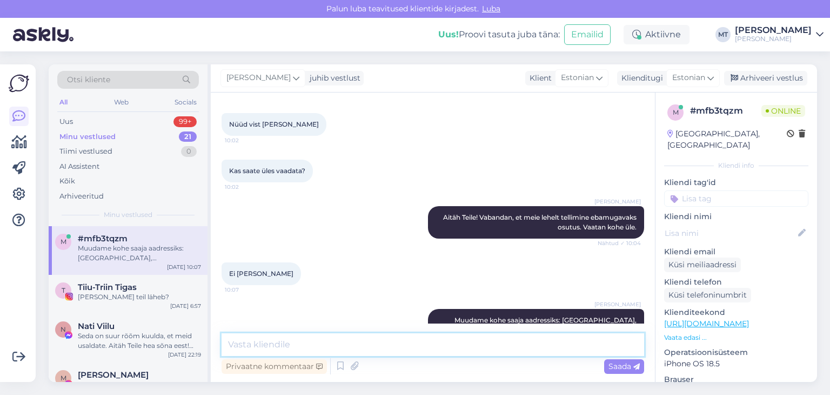
click at [262, 334] on textarea at bounding box center [433, 344] width 423 height 23
type textarea "Kas saajaks läheb ka teine nimi?"
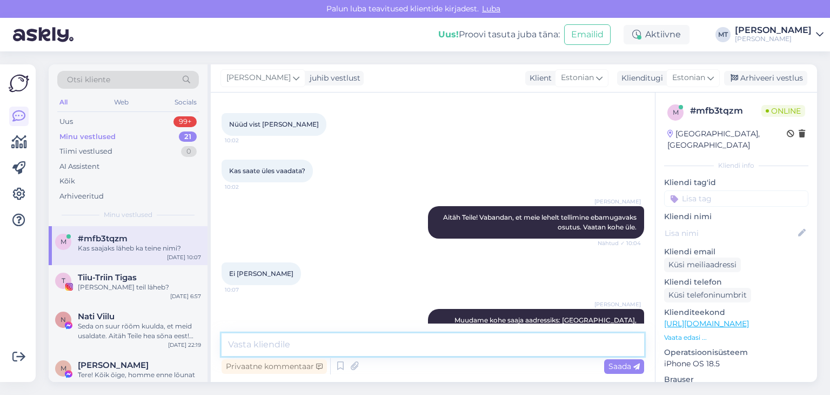
scroll to position [1745, 0]
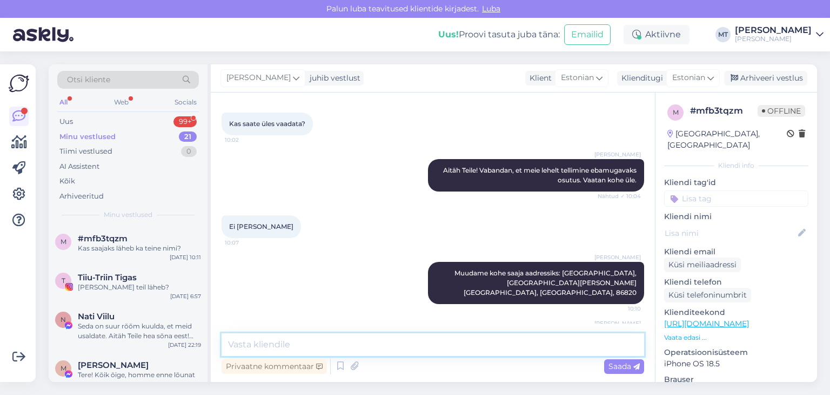
click at [257, 336] on textarea at bounding box center [433, 344] width 423 height 23
click at [251, 348] on textarea at bounding box center [433, 344] width 423 height 23
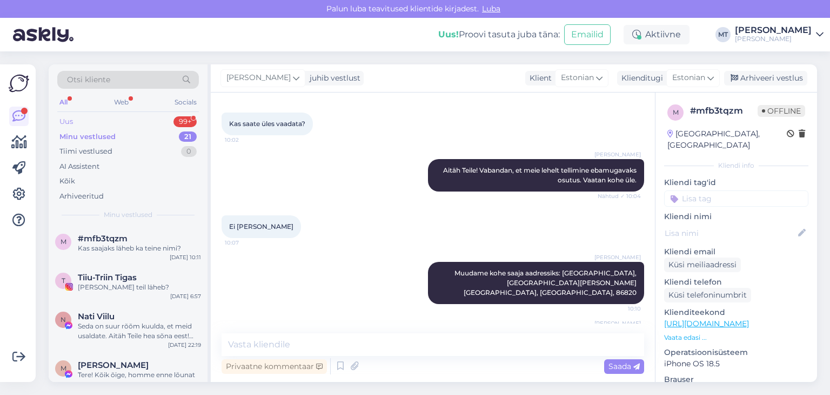
click at [69, 122] on div "Uus" at bounding box center [66, 121] width 14 height 11
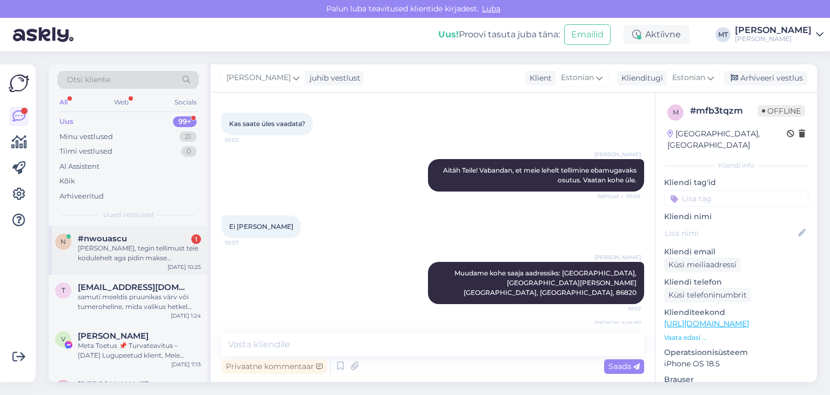
click at [141, 254] on div "[PERSON_NAME], tegin tellimust teie kodulehelt aga pidin makse tühistama, oli k…" at bounding box center [139, 252] width 123 height 19
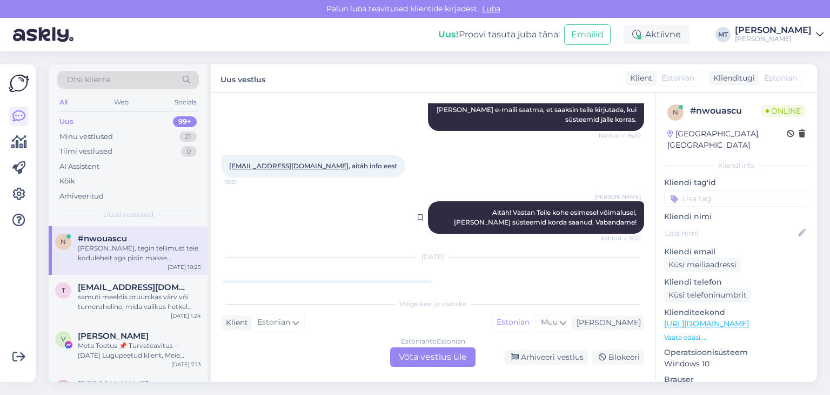
scroll to position [583, 0]
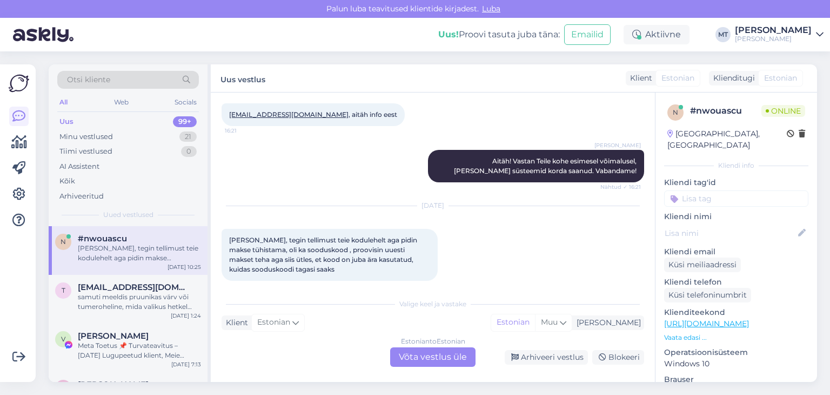
click at [450, 355] on div "Estonian to Estonian Võta vestlus üle" at bounding box center [432, 356] width 85 height 19
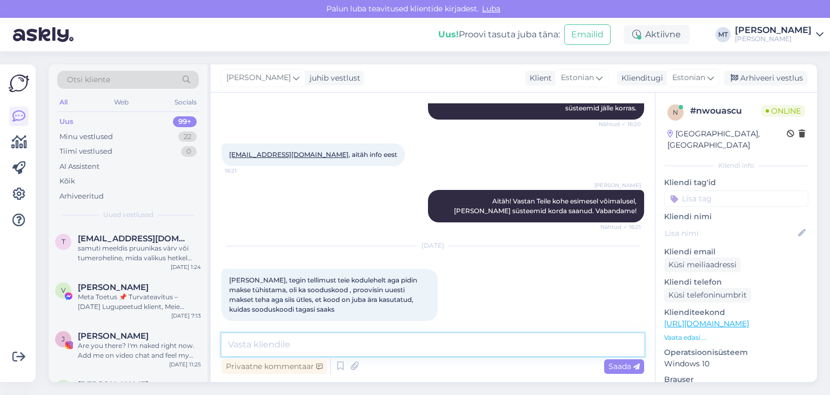
click at [283, 341] on textarea at bounding box center [433, 344] width 423 height 23
type textarea "Tere!"
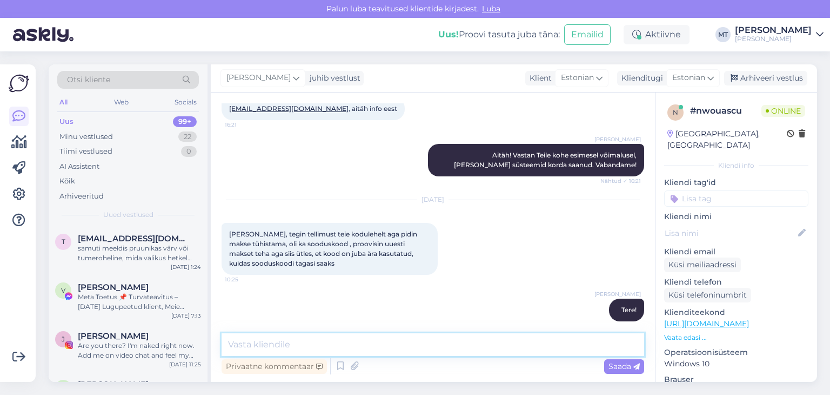
type textarea "P"
click at [231, 341] on textarea "tänud [PERSON_NAME] eest!" at bounding box center [433, 344] width 423 height 23
click at [332, 343] on textarea "Tänud ostusoovi eest!" at bounding box center [433, 344] width 423 height 23
type textarea "Tänud ostusoovi eest! Palun proovige seda koodi: pbahven10"
